Goal: Transaction & Acquisition: Purchase product/service

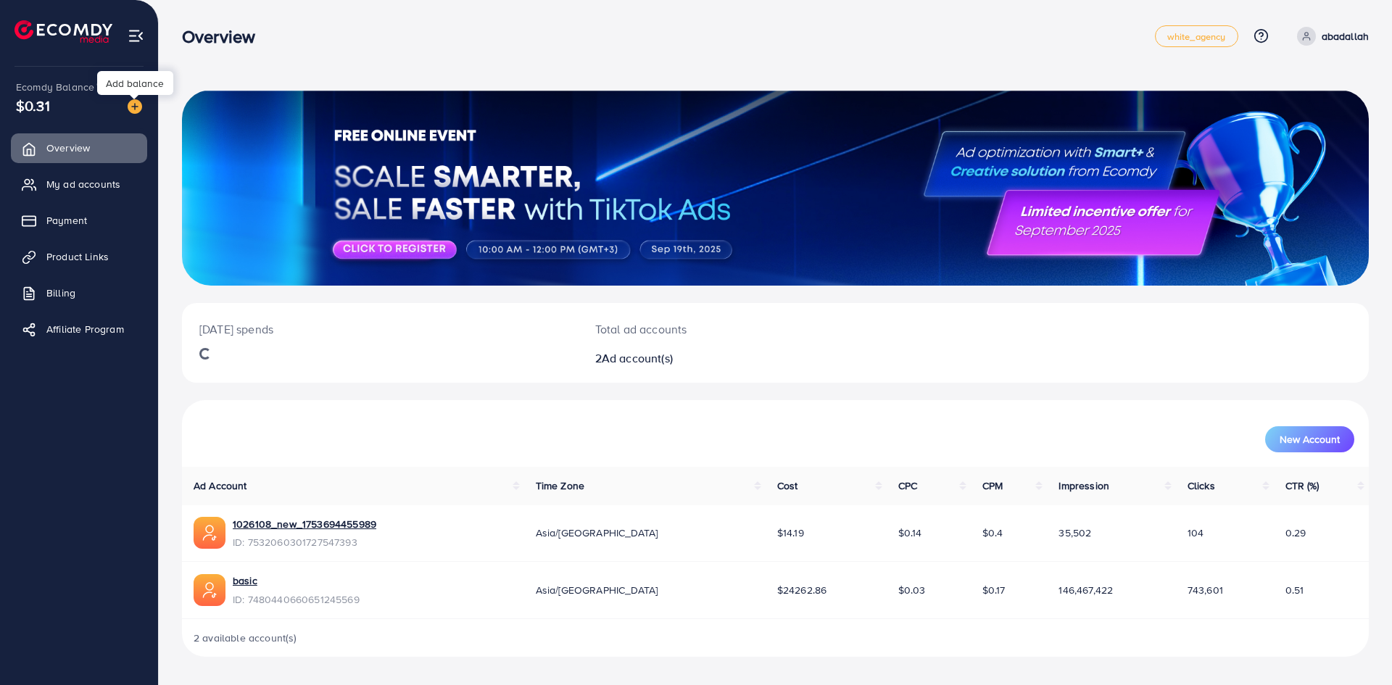
click at [134, 107] on img at bounding box center [135, 106] width 14 height 14
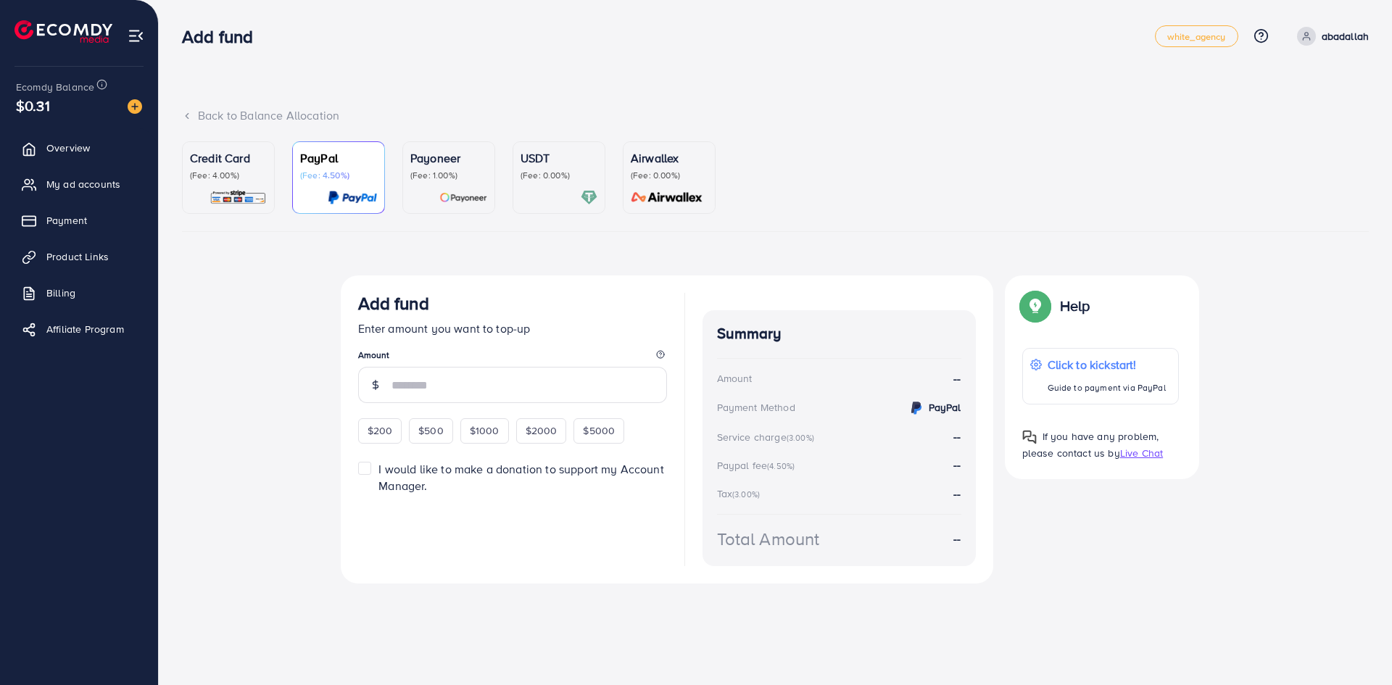
click at [254, 178] on p "(Fee: 4.00%)" at bounding box center [228, 176] width 77 height 12
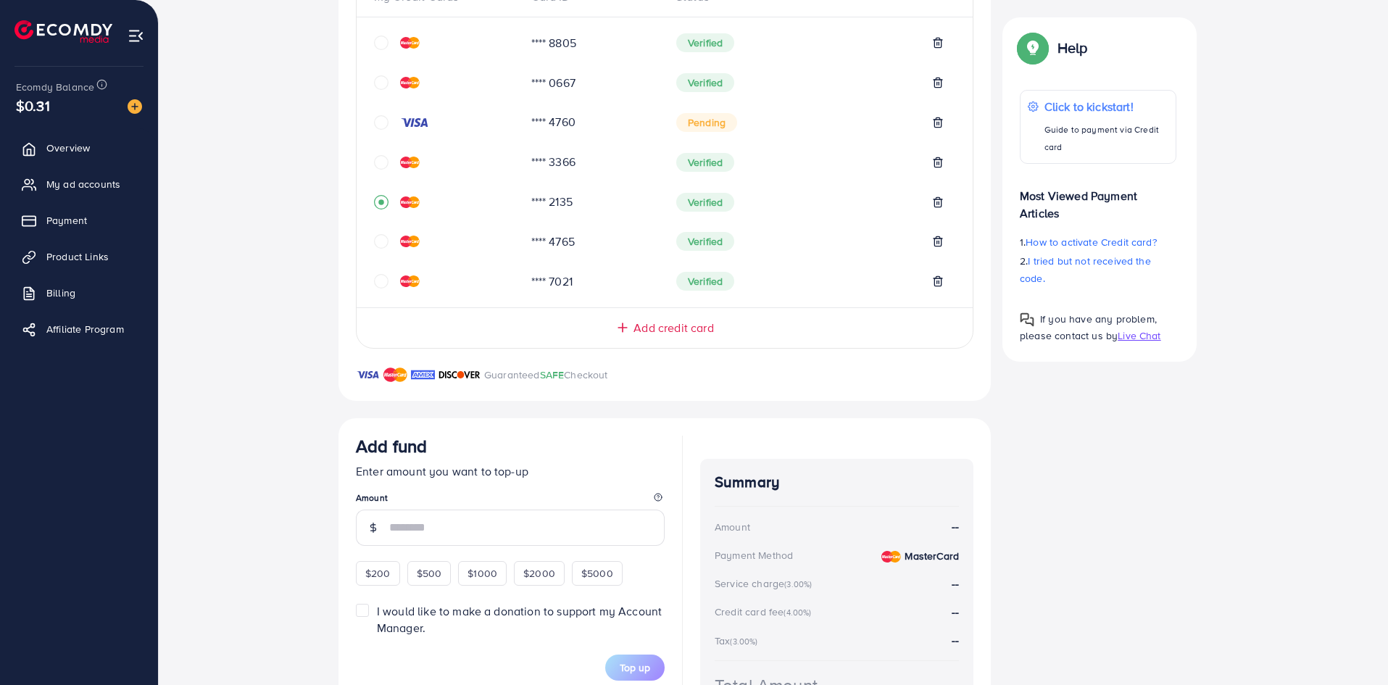
scroll to position [217, 0]
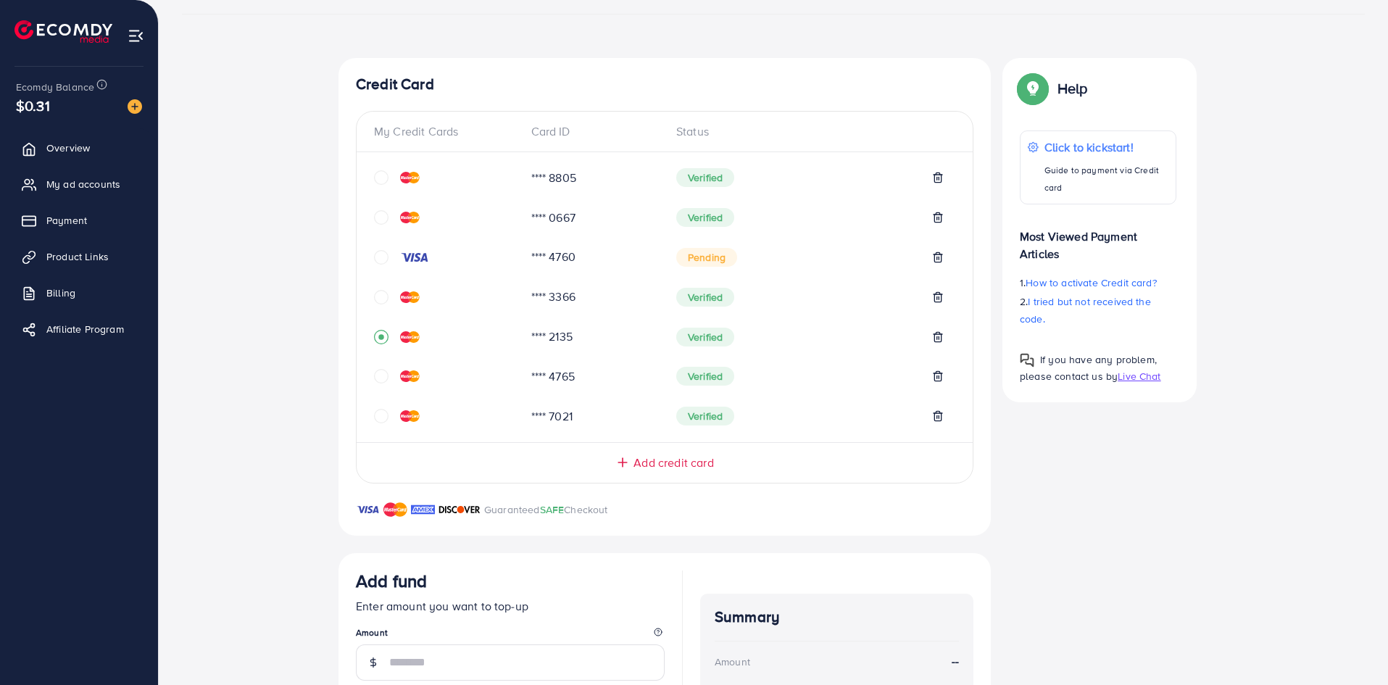
click at [413, 176] on img at bounding box center [410, 178] width 20 height 12
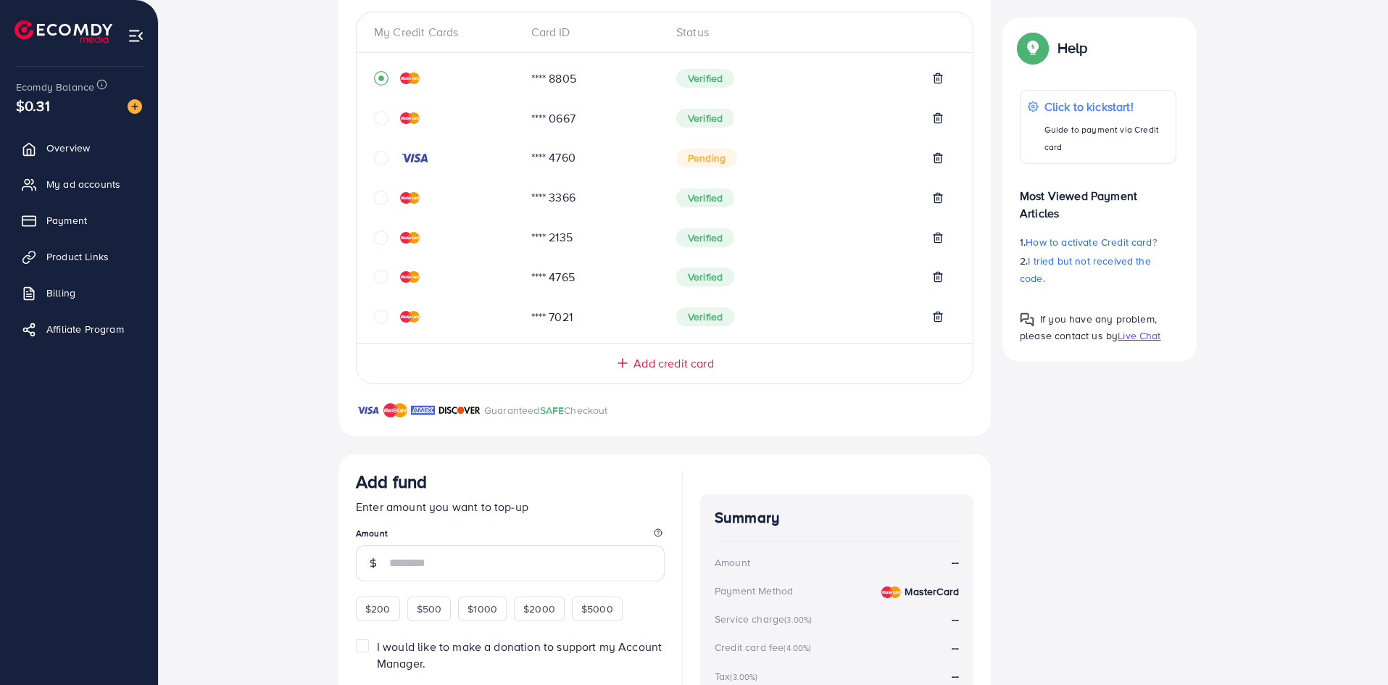
scroll to position [455, 0]
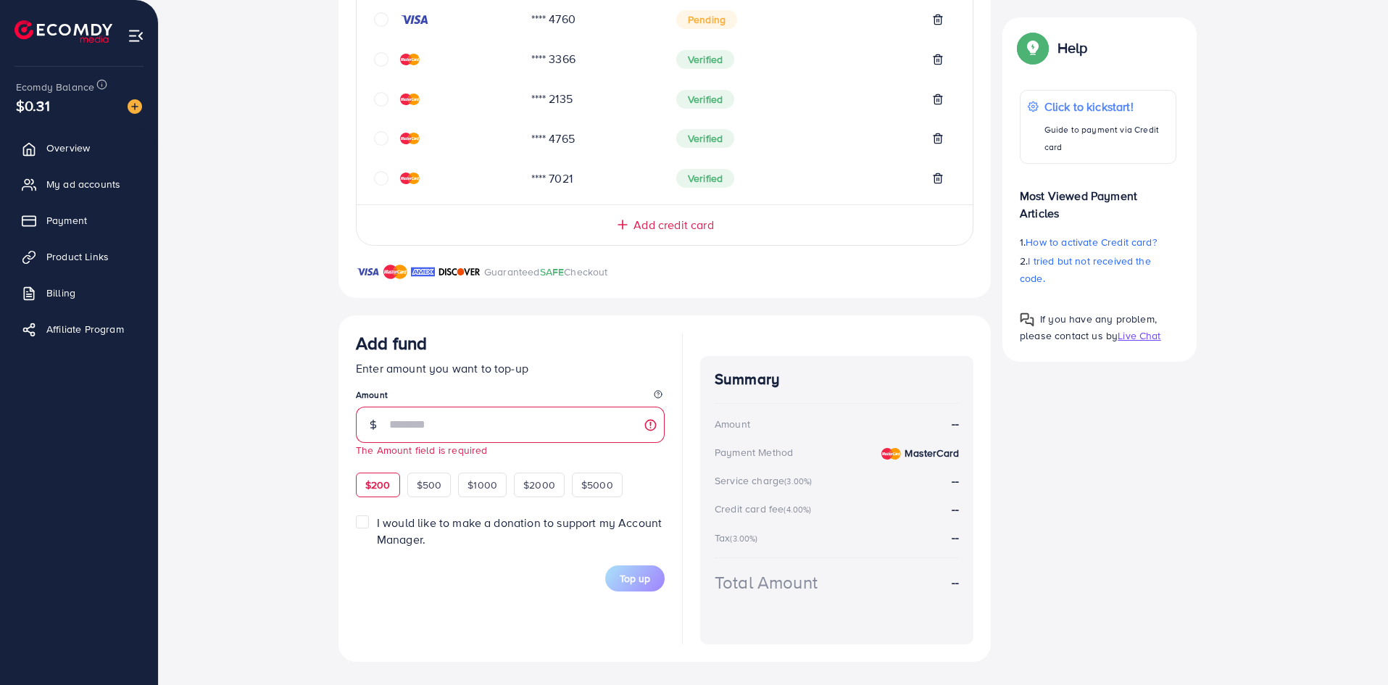
click at [383, 475] on div "$200" at bounding box center [378, 485] width 44 height 25
type input "***"
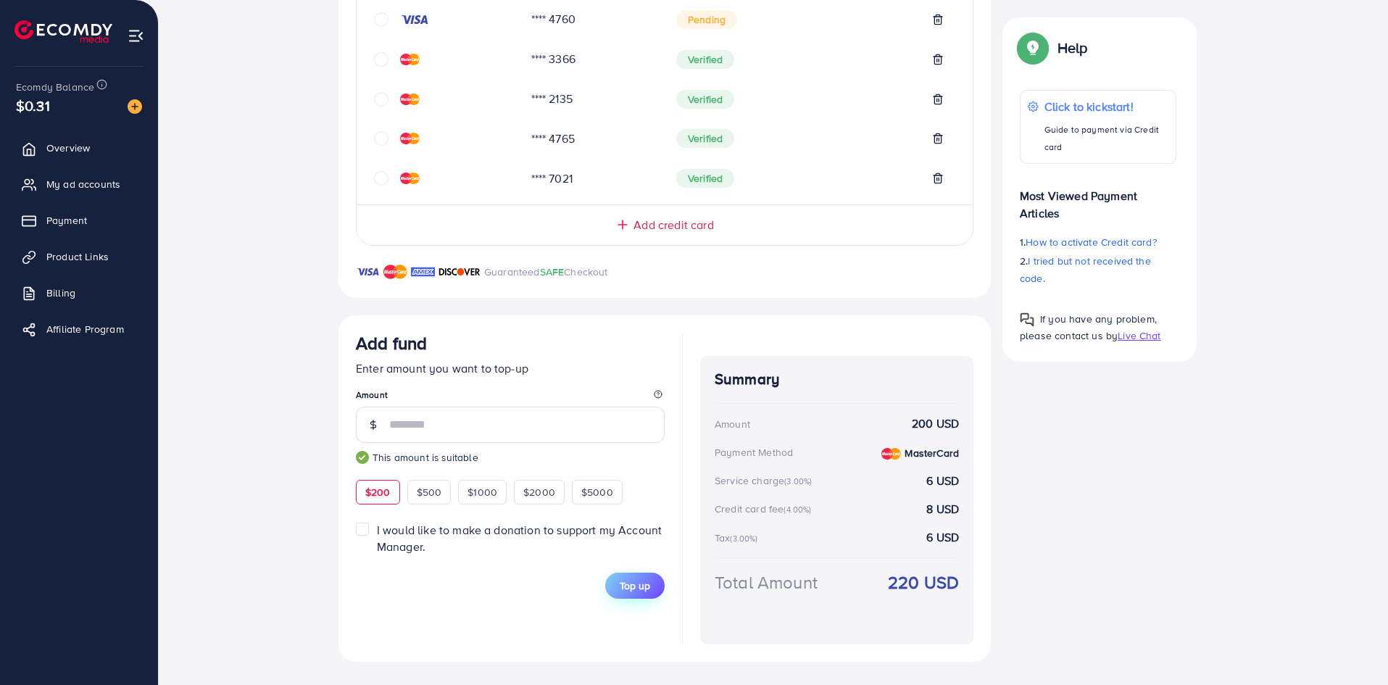
click at [651, 589] on button "Top up" at bounding box center [634, 586] width 59 height 26
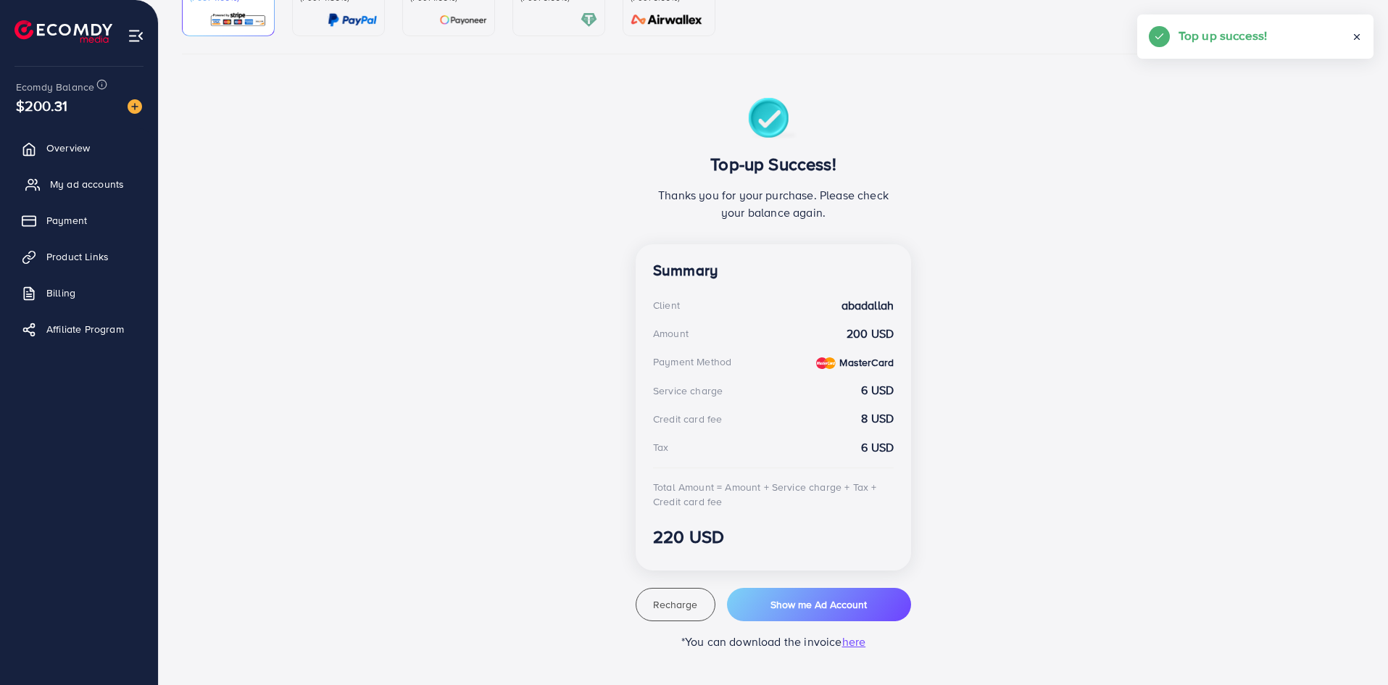
click at [121, 183] on span "My ad accounts" at bounding box center [87, 184] width 74 height 14
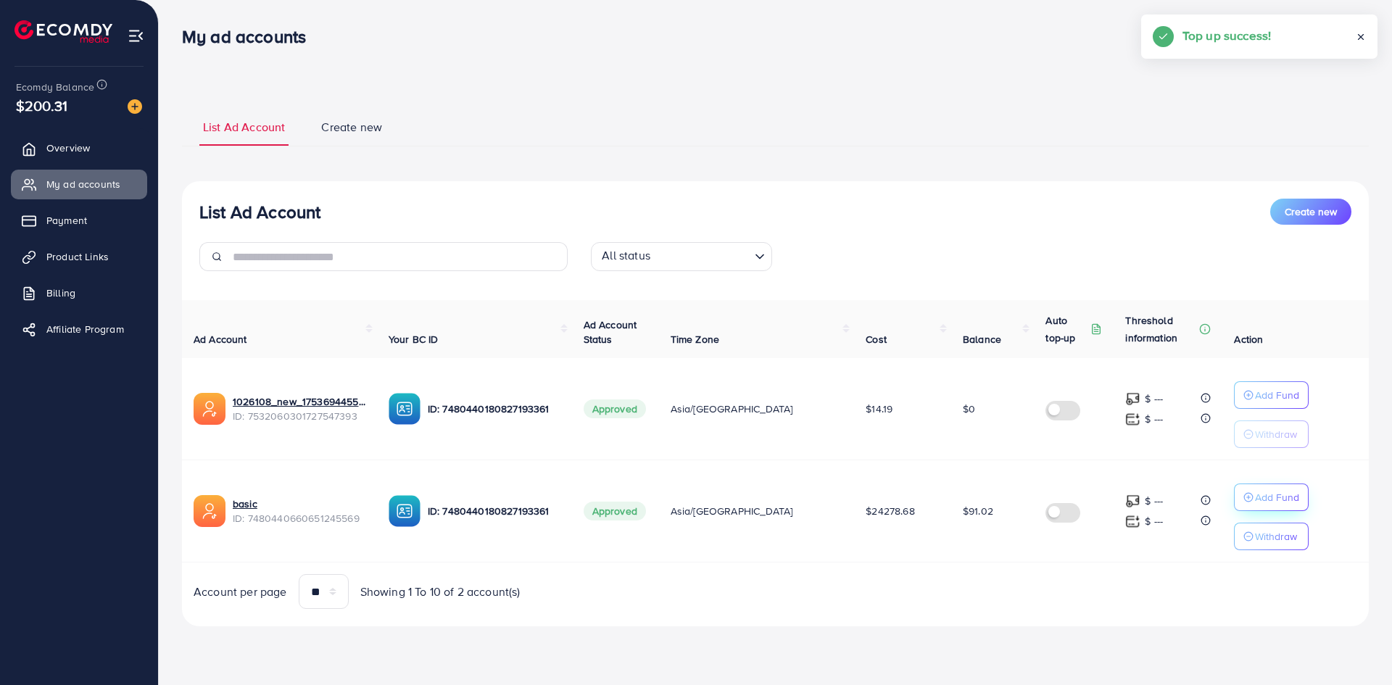
click at [1243, 493] on icon "button" at bounding box center [1248, 497] width 10 height 10
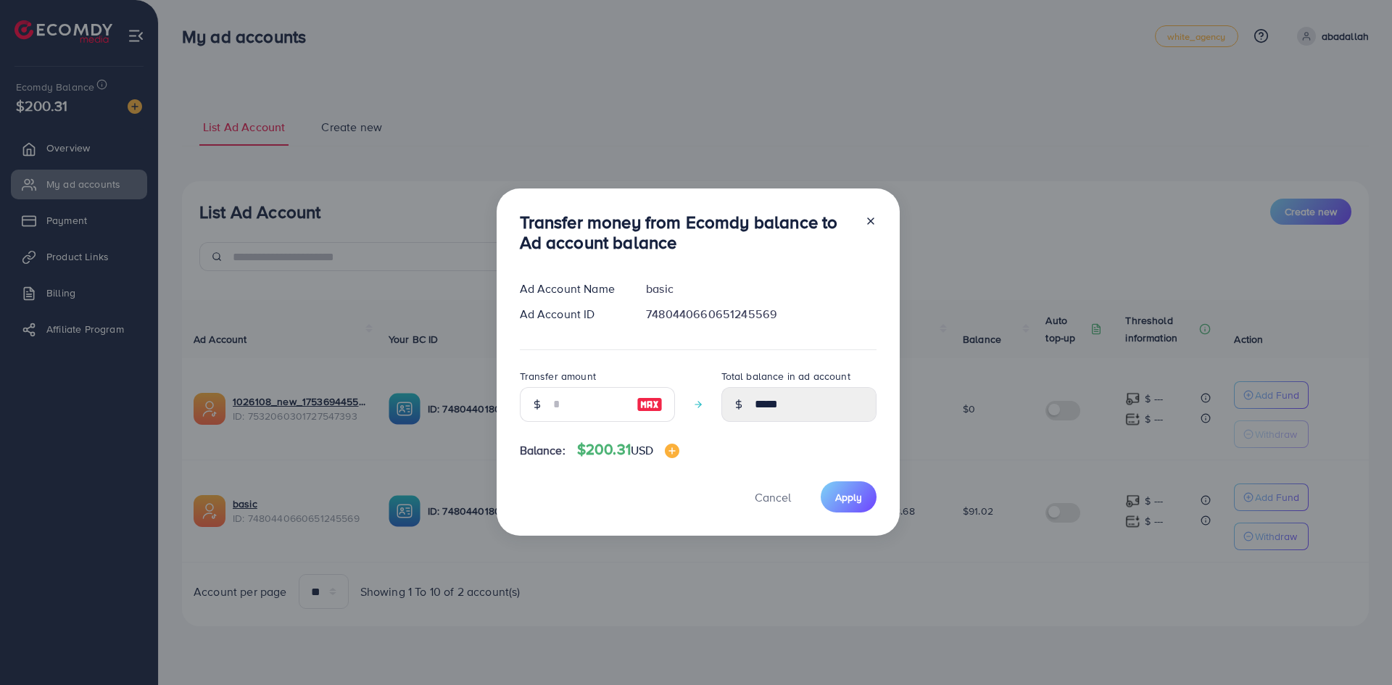
click at [641, 403] on img at bounding box center [649, 404] width 26 height 17
type input "***"
type input "******"
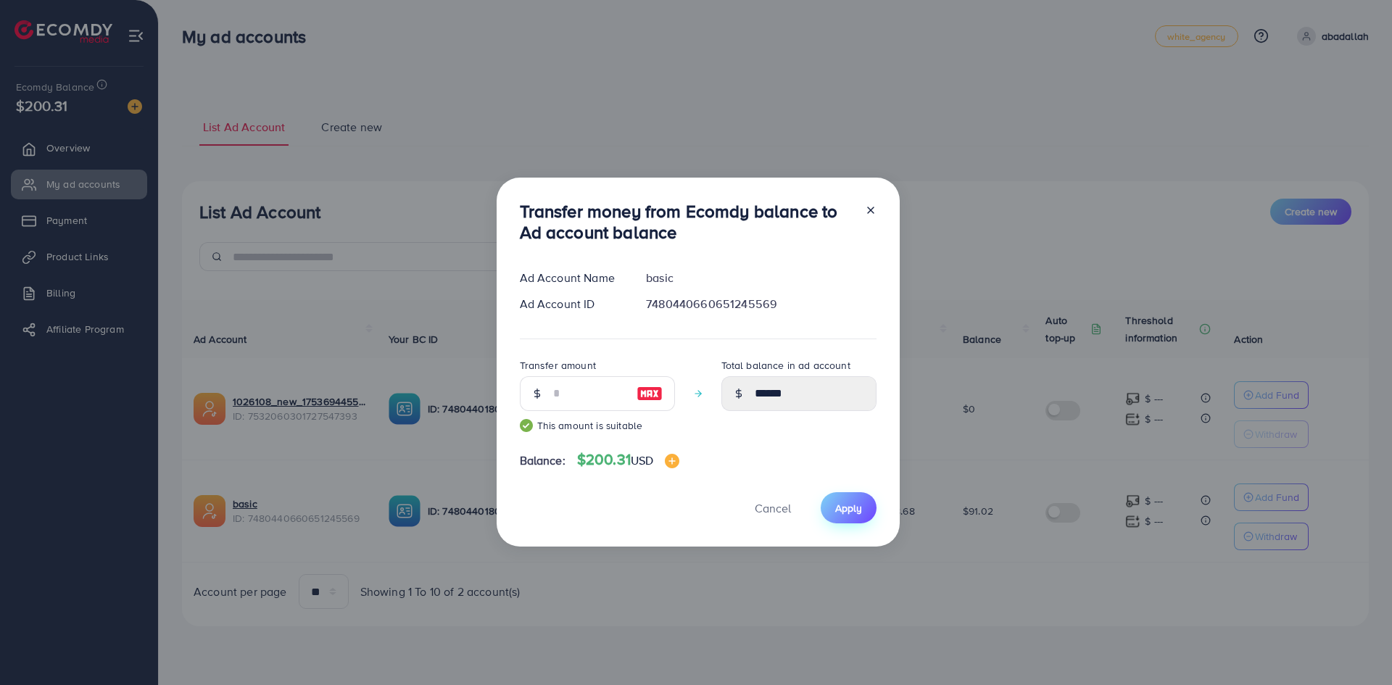
click at [863, 503] on button "Apply" at bounding box center [849, 507] width 56 height 31
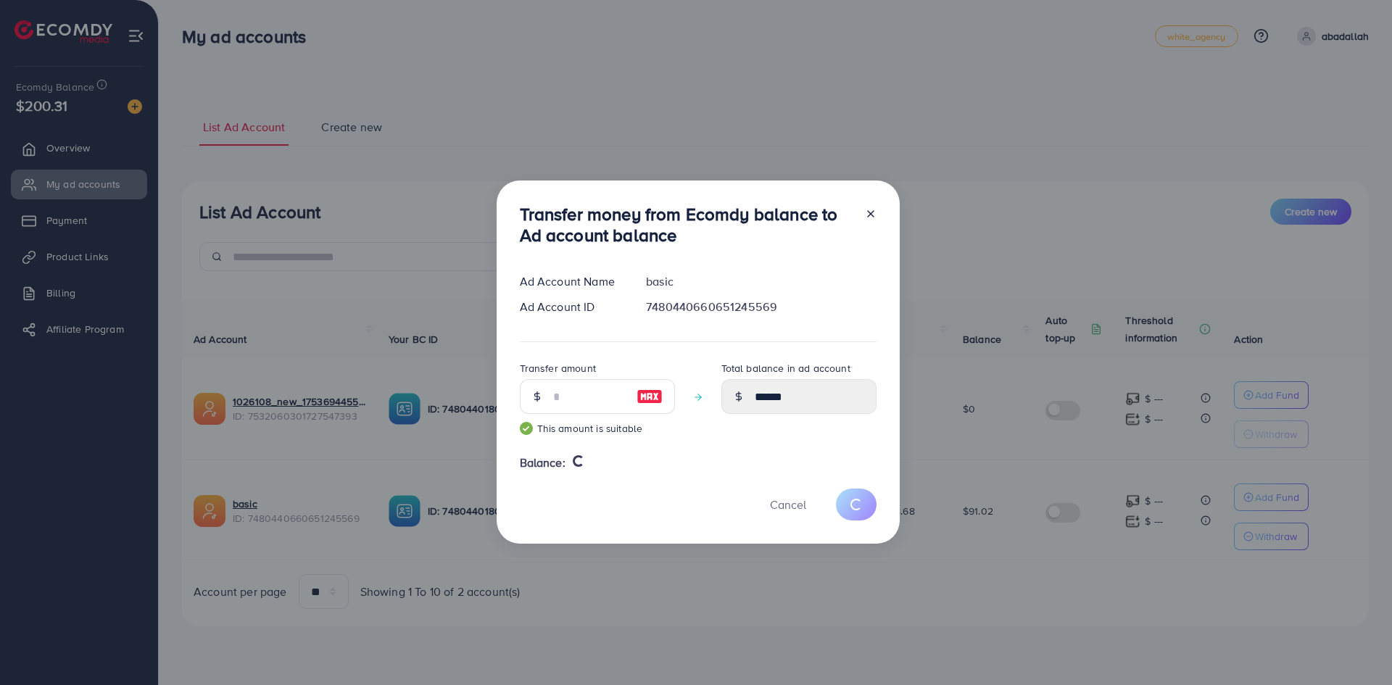
type input "*****"
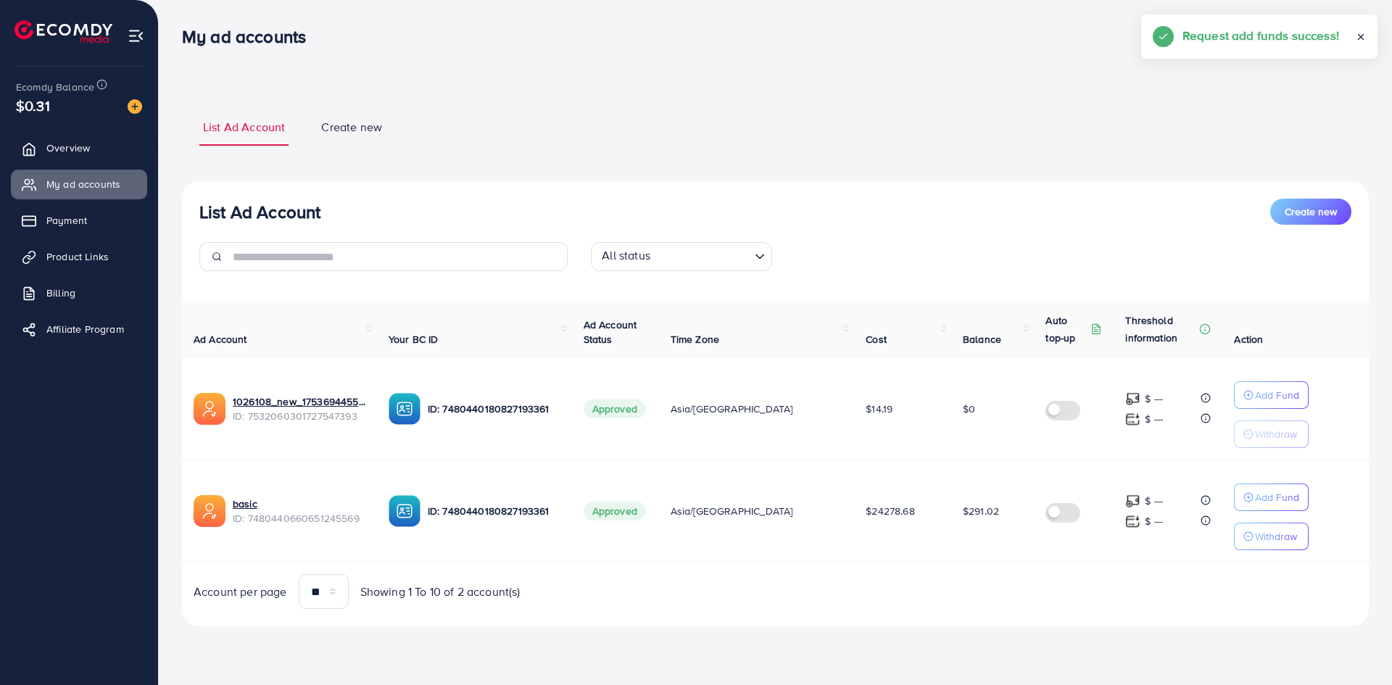
click at [963, 512] on span "$291.02" at bounding box center [981, 511] width 36 height 14
click at [951, 549] on td "$291.02" at bounding box center [992, 511] width 83 height 102
click at [951, 520] on td "$291.02" at bounding box center [992, 511] width 83 height 102
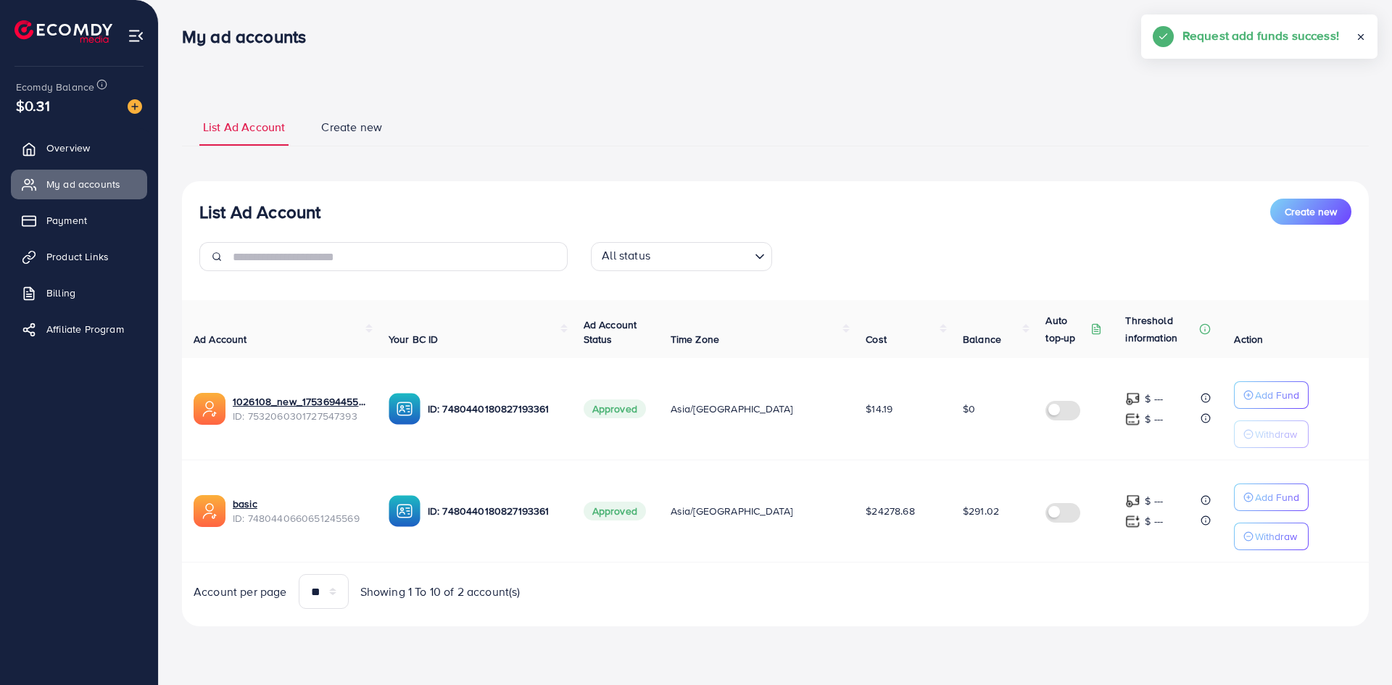
click at [963, 516] on span "$291.02" at bounding box center [981, 511] width 36 height 14
click at [915, 542] on td "$24278.68" at bounding box center [902, 511] width 97 height 102
click at [910, 520] on td "$24278.68" at bounding box center [902, 511] width 97 height 102
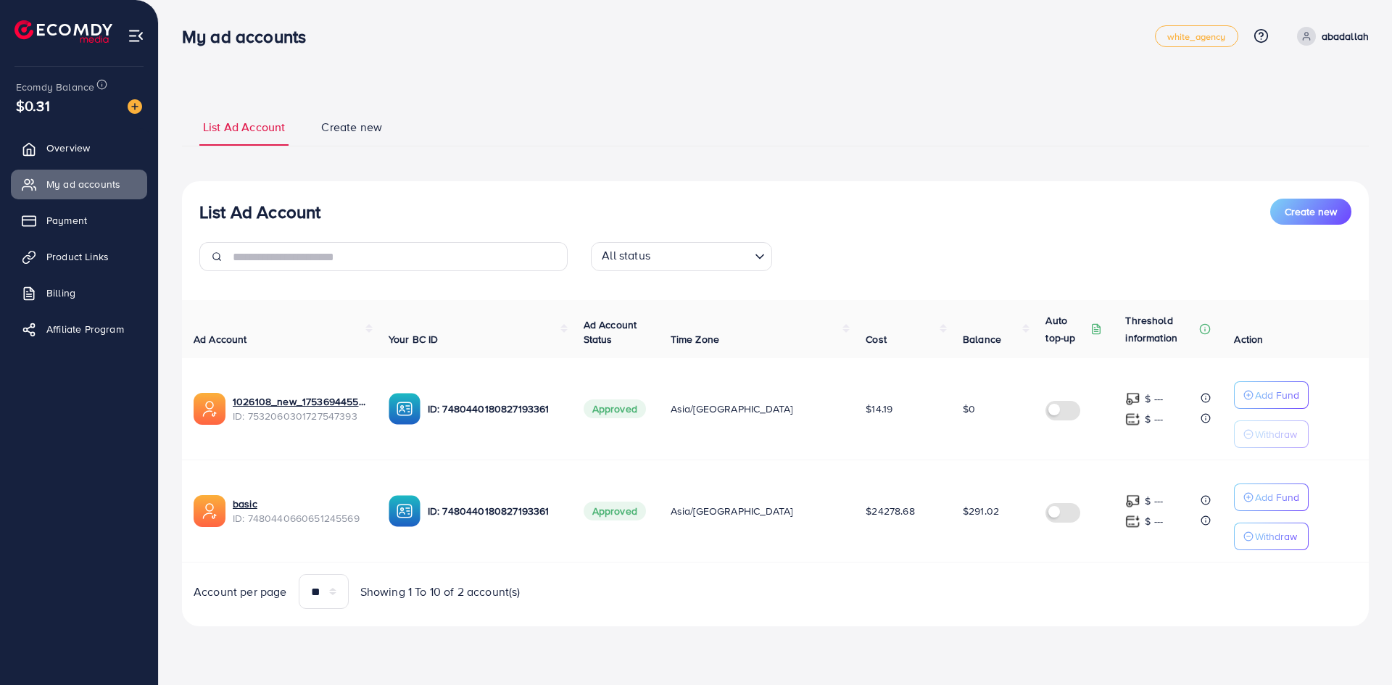
click at [910, 520] on td "$24278.68" at bounding box center [902, 511] width 97 height 102
click at [925, 504] on td "$24278.68" at bounding box center [902, 511] width 97 height 102
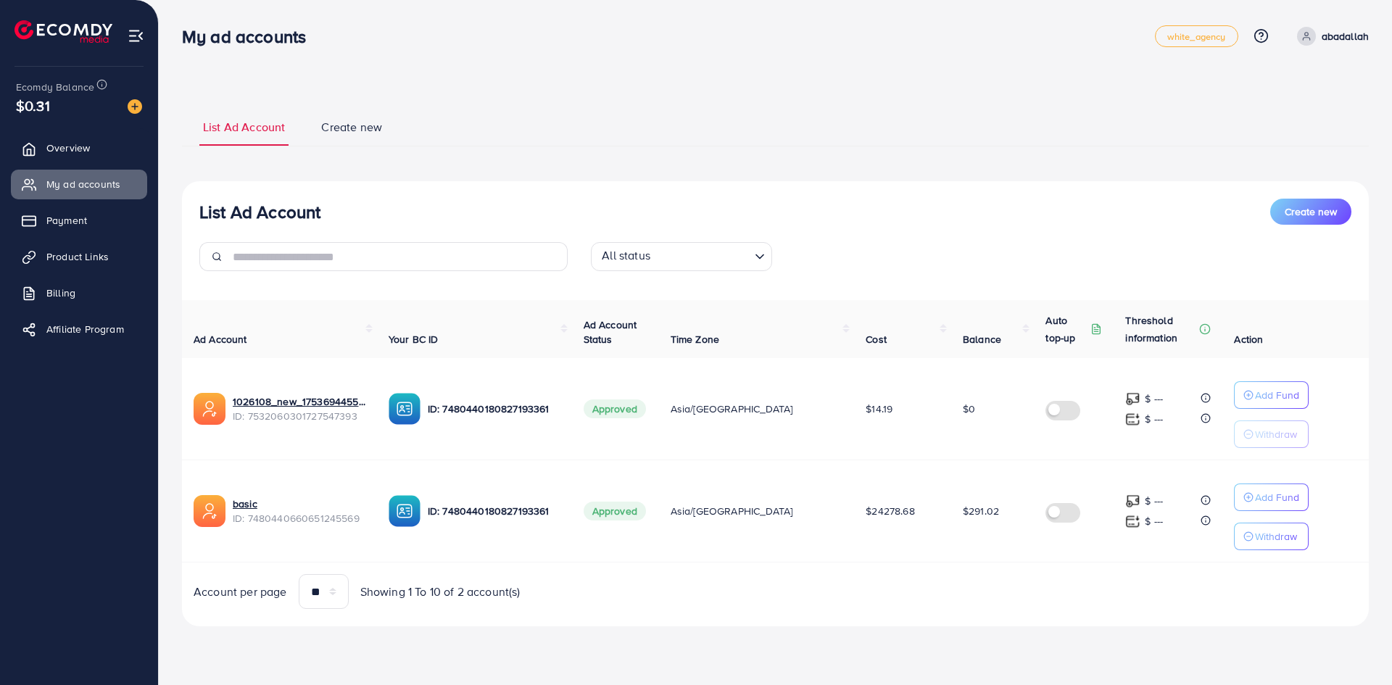
click at [977, 515] on span "$291.02" at bounding box center [981, 511] width 36 height 14
click at [966, 531] on td "$291.02" at bounding box center [992, 511] width 83 height 102
